Goal: Information Seeking & Learning: Compare options

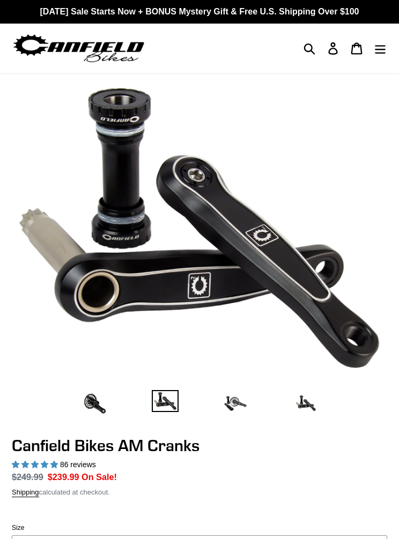
select select "highest-rating"
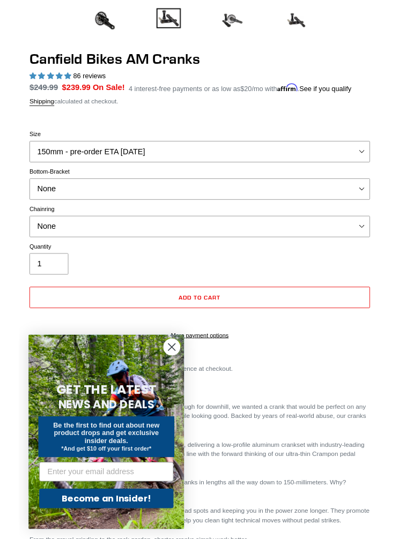
scroll to position [382, 0]
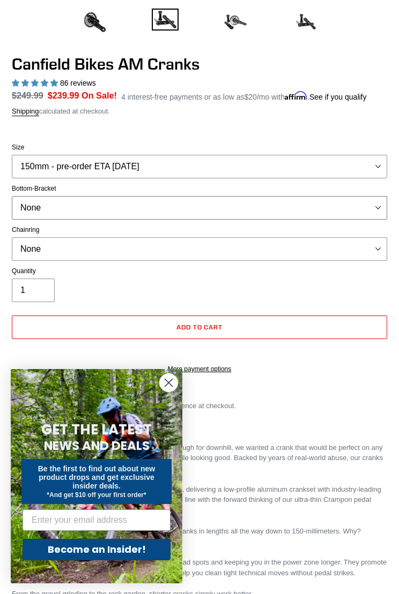
click at [367, 220] on select "None BSA Threaded 68/73mm Press Fit PF92" at bounding box center [199, 208] width 375 height 24
select select "Press Fit PF92"
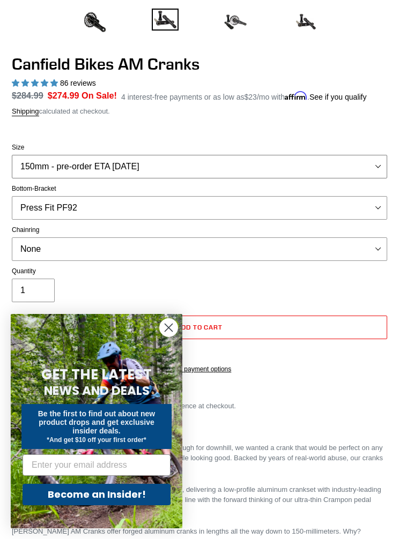
click at [367, 177] on select "150mm - pre-order ETA 9/30/25 155mm - pre-order ETA 9/30/25 160mm - pre-order E…" at bounding box center [199, 167] width 375 height 24
select select "160mm - pre-order ETA 9/30/25"
click at [281, 257] on select "None 30t Round (Boost 148) 30t Oval (Boost 148) 32t Round (Boost 148) 32t Oval …" at bounding box center [199, 249] width 375 height 24
click at [238, 260] on select "None 30t Round (Boost 148) 30t Oval (Boost 148) 32t Round (Boost 148) 32t Oval …" at bounding box center [199, 249] width 375 height 24
select select "None"
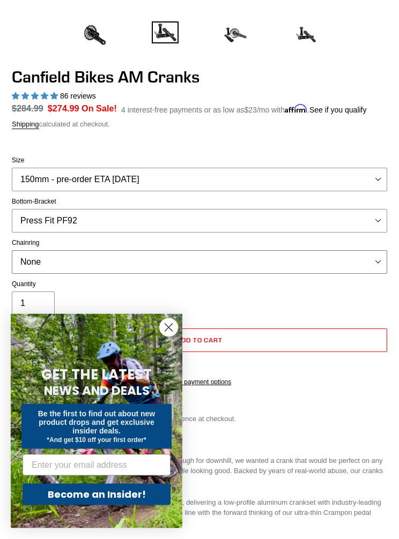
scroll to position [370, 0]
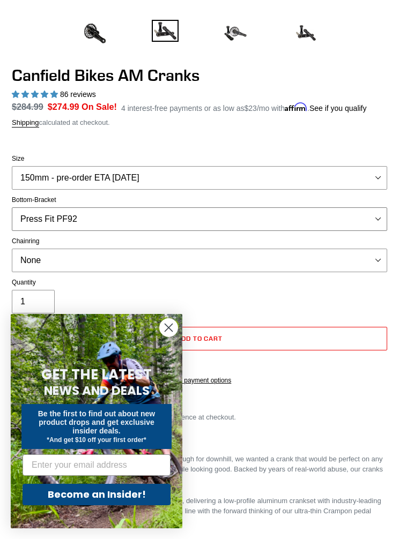
click at [359, 230] on select "None BSA Threaded 68/73mm Press Fit PF92" at bounding box center [199, 219] width 375 height 24
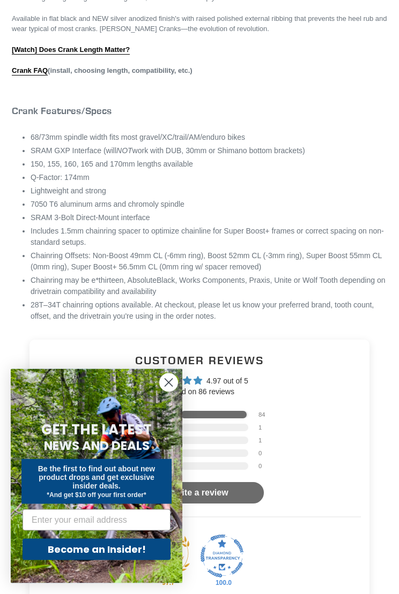
scroll to position [980, 0]
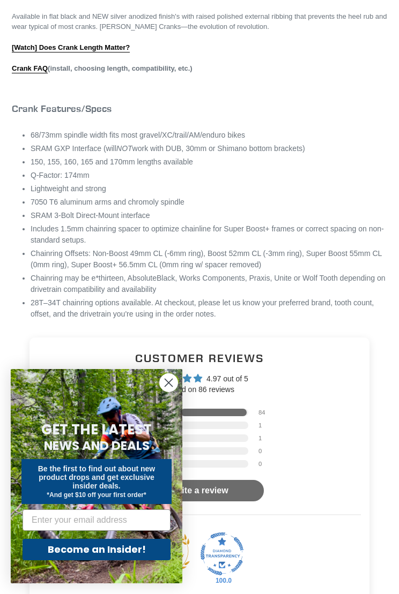
click at [170, 388] on circle "Close dialog" at bounding box center [169, 383] width 18 height 18
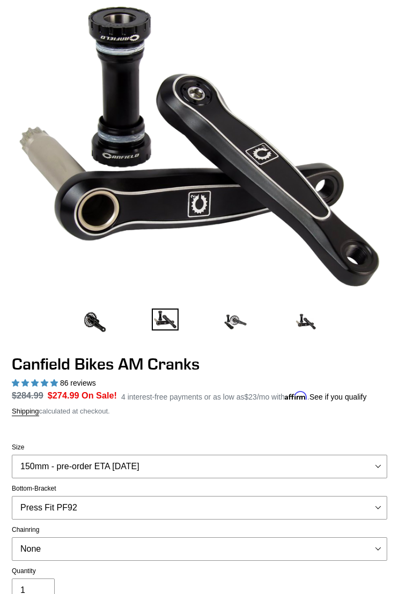
scroll to position [80, 0]
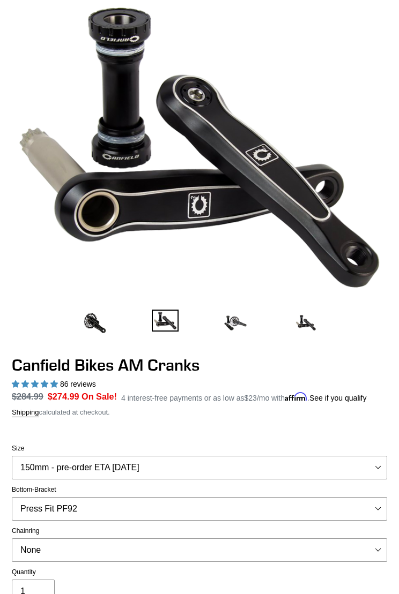
click at [241, 322] on img at bounding box center [235, 323] width 27 height 27
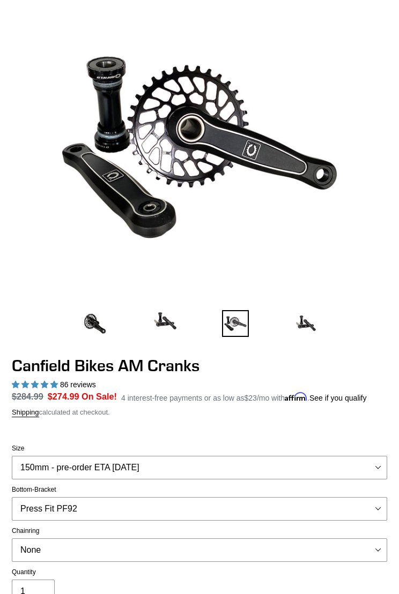
click at [308, 329] on img at bounding box center [305, 323] width 27 height 27
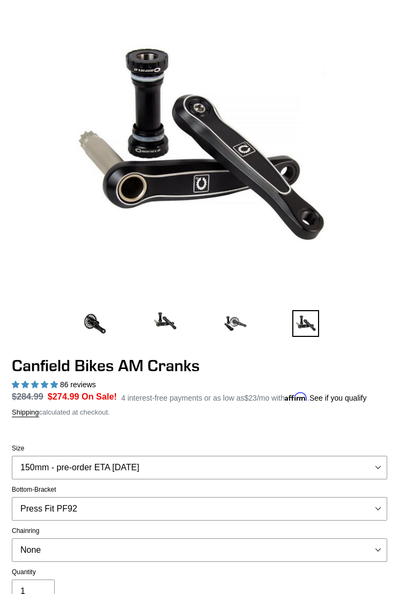
click at [101, 329] on img at bounding box center [94, 323] width 27 height 27
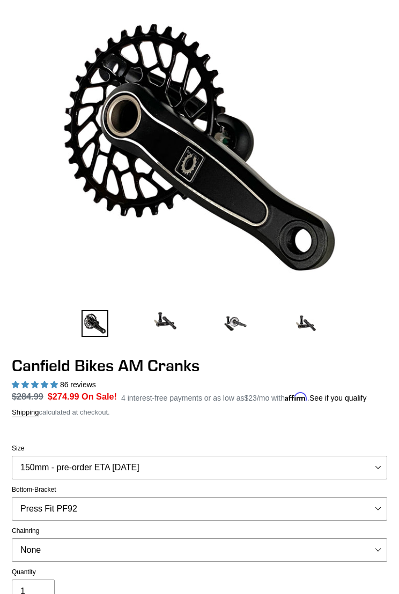
click at [177, 325] on img at bounding box center [165, 321] width 27 height 22
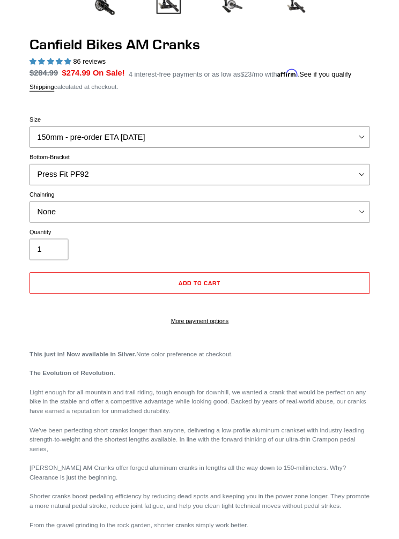
scroll to position [397, 0]
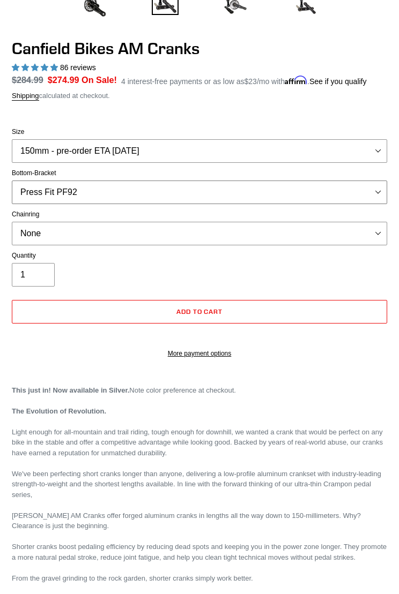
click at [361, 204] on select "None BSA Threaded 68/73mm Press Fit PF92" at bounding box center [199, 193] width 375 height 24
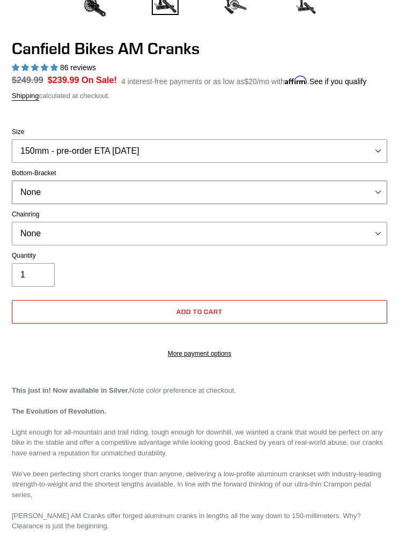
click at [353, 203] on select "None BSA Threaded 68/73mm Press Fit PF92" at bounding box center [199, 193] width 375 height 24
click at [368, 192] on select "None BSA Threaded 68/73mm Press Fit PF92" at bounding box center [199, 193] width 375 height 24
select select "None"
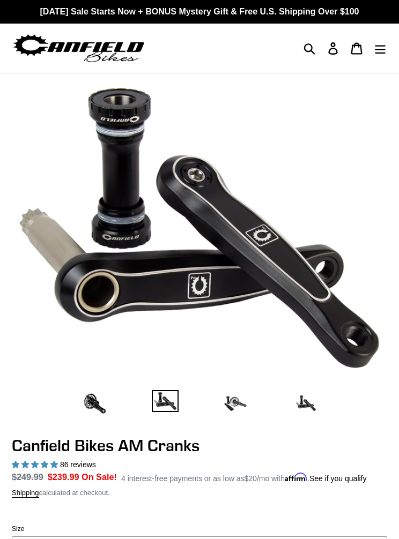
click at [378, 46] on icon "Menu" at bounding box center [380, 49] width 11 height 9
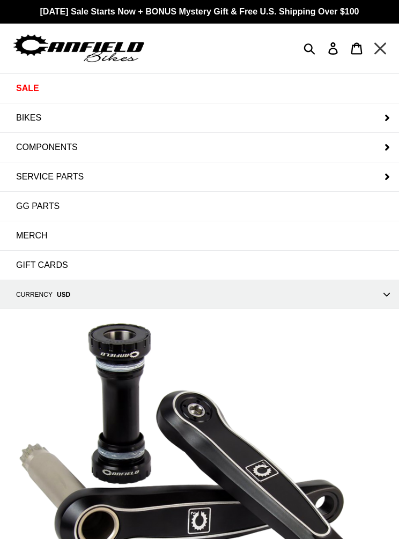
click at [384, 148] on button "COMPONENTS" at bounding box center [199, 147] width 399 height 29
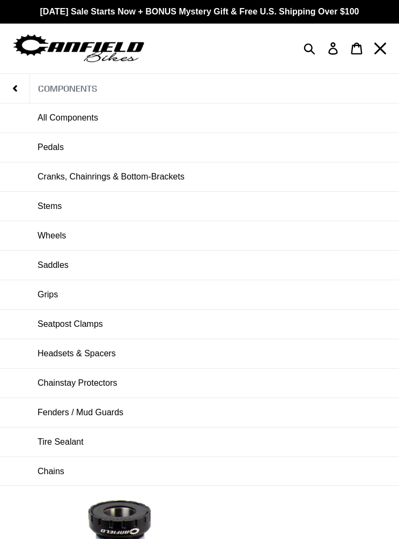
click at [222, 181] on link "Cranks, Chainrings & Bottom-Brackets" at bounding box center [199, 176] width 399 height 29
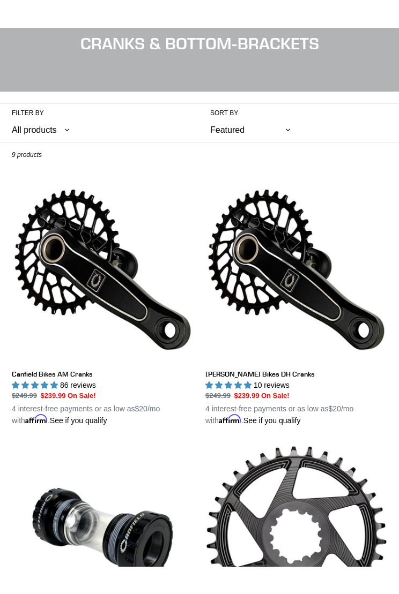
scroll to position [96, 0]
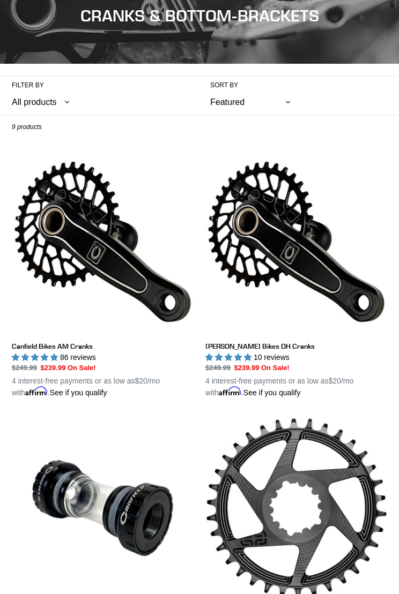
click at [314, 273] on link "[PERSON_NAME] Bikes DH Cranks" at bounding box center [296, 275] width 182 height 248
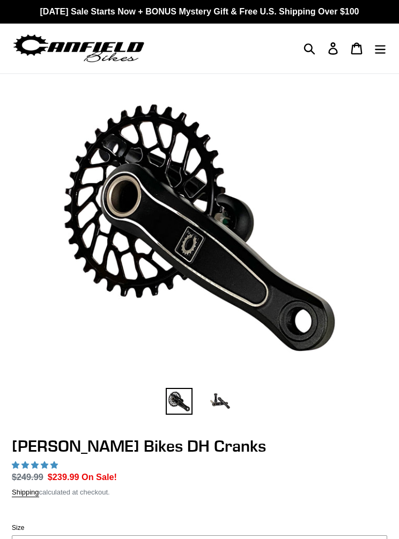
select select "highest-rating"
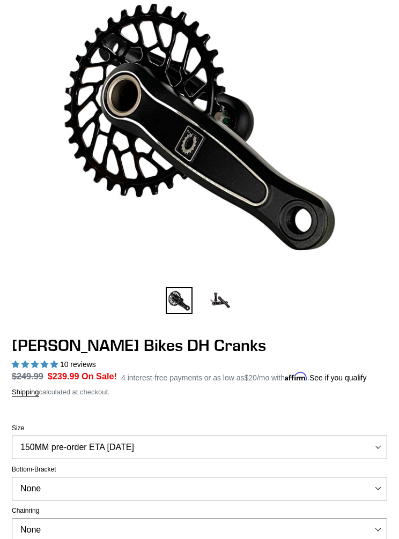
scroll to position [71, 0]
